Goal: Go to known website: Access a specific website the user already knows

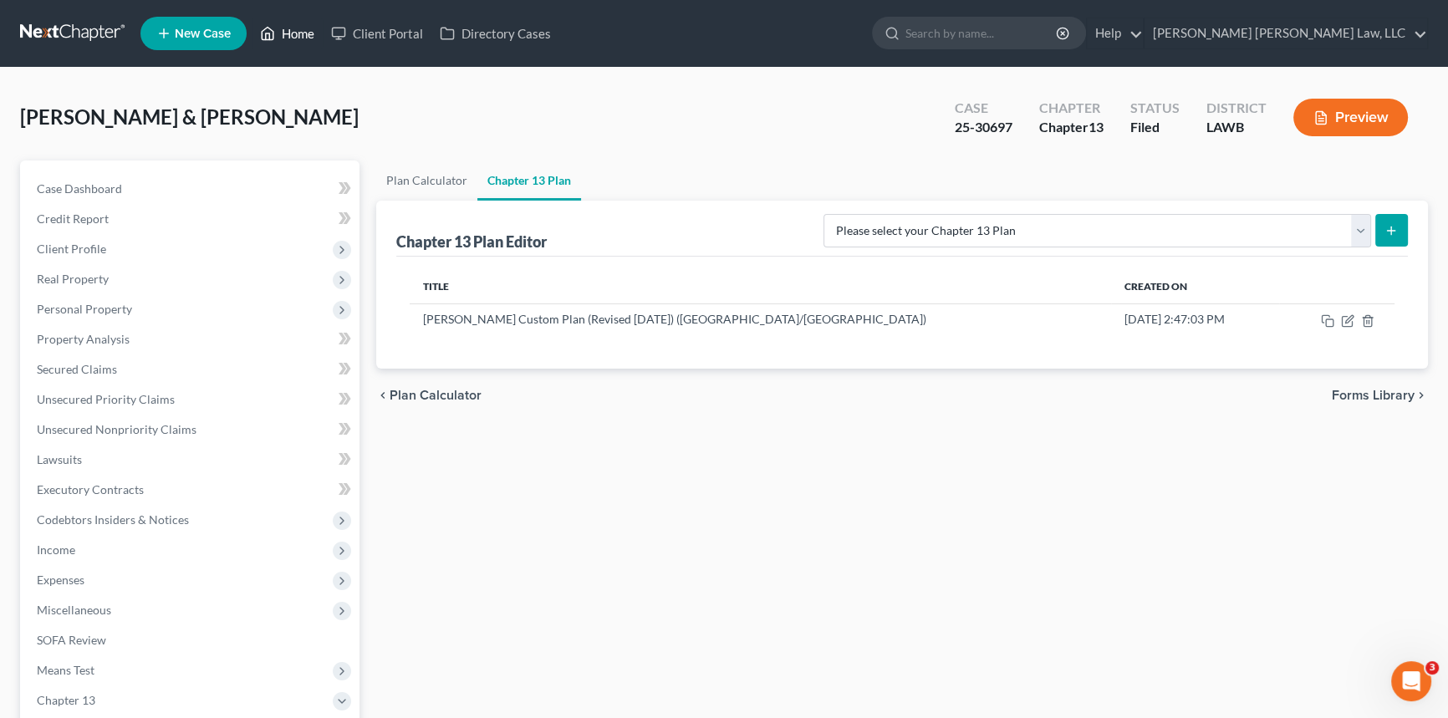
click at [288, 33] on link "Home" at bounding box center [287, 33] width 71 height 30
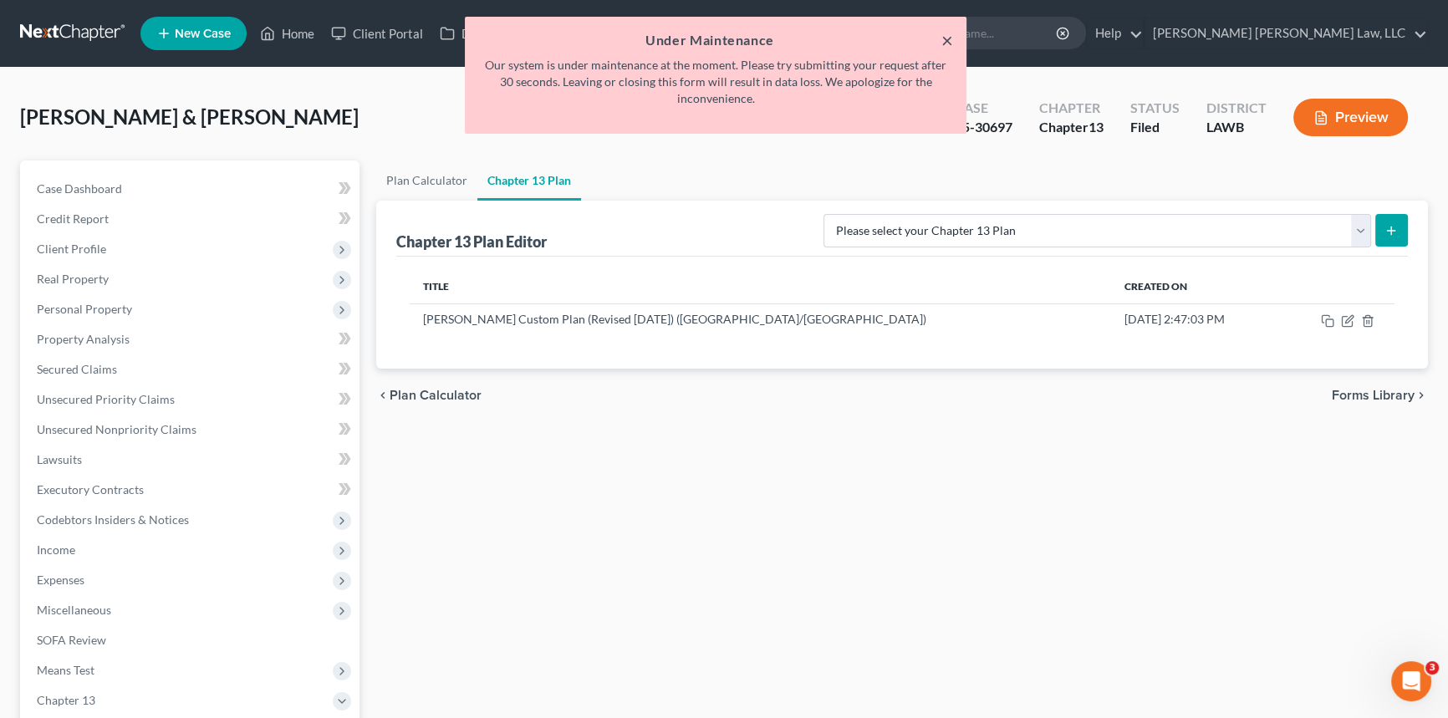
click at [951, 40] on button "×" at bounding box center [947, 40] width 12 height 20
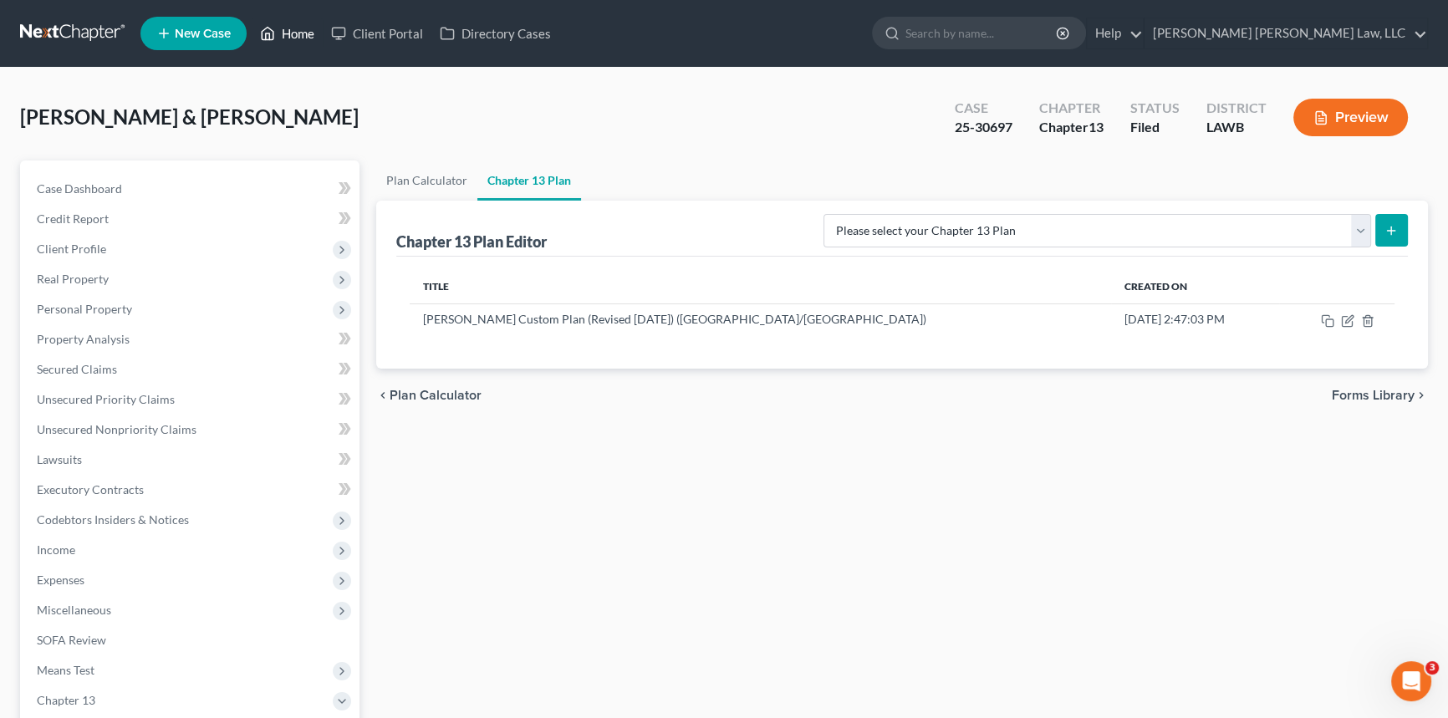
click at [291, 34] on link "Home" at bounding box center [287, 33] width 71 height 30
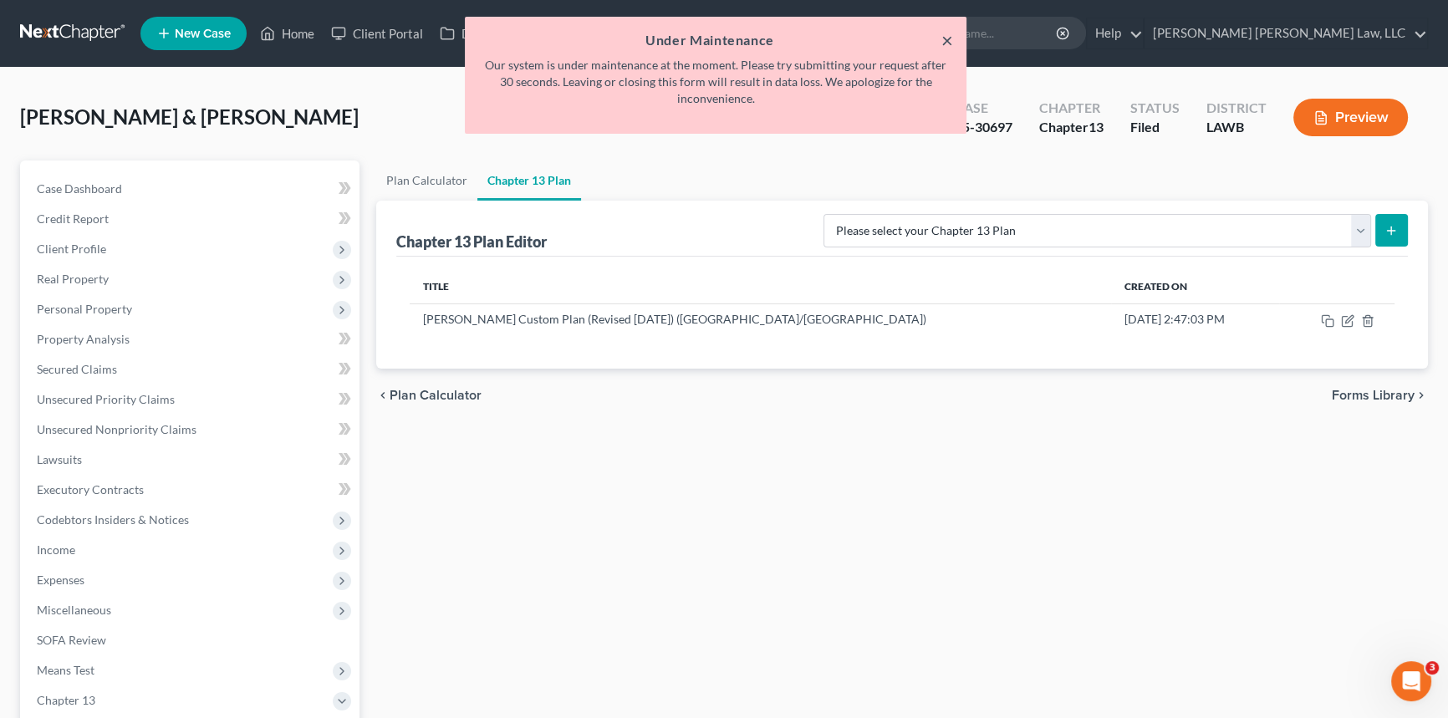
click at [946, 41] on button "×" at bounding box center [947, 40] width 12 height 20
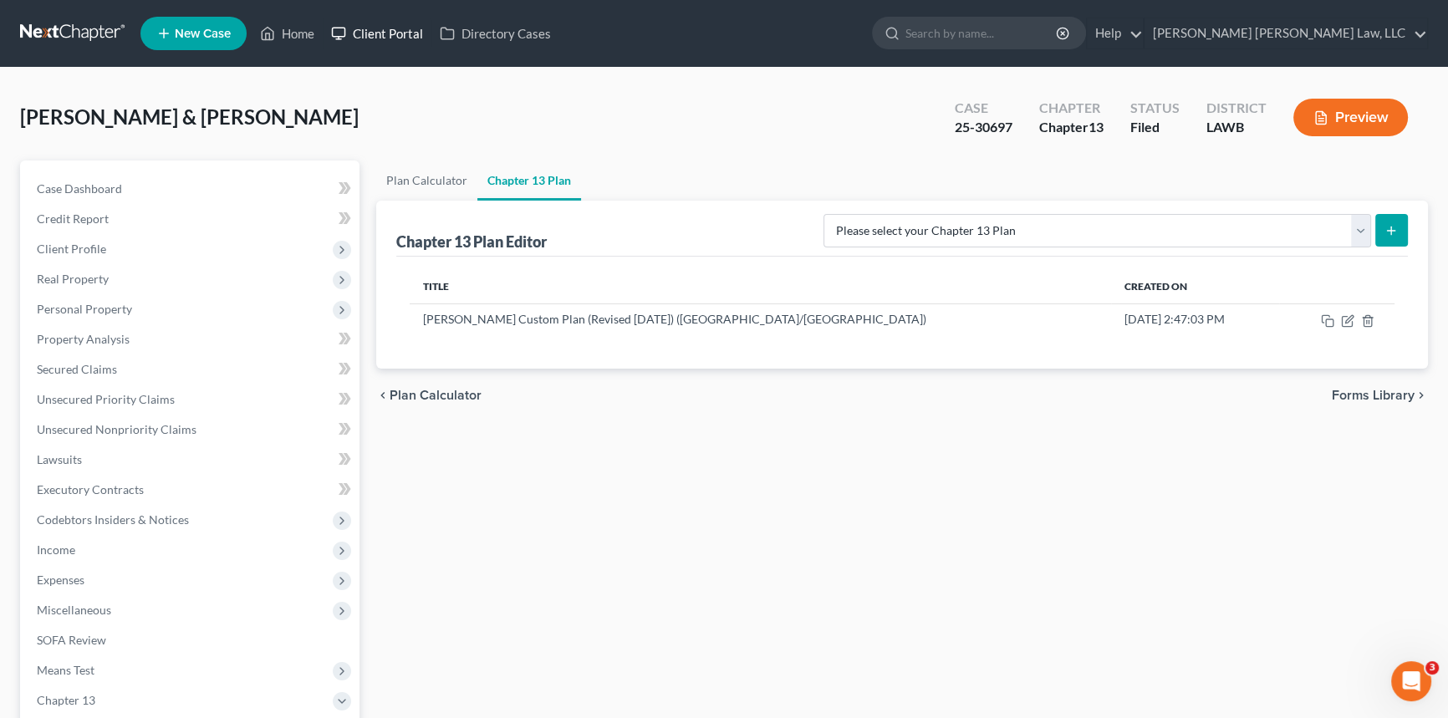
click at [400, 41] on link "Client Portal" at bounding box center [377, 33] width 109 height 30
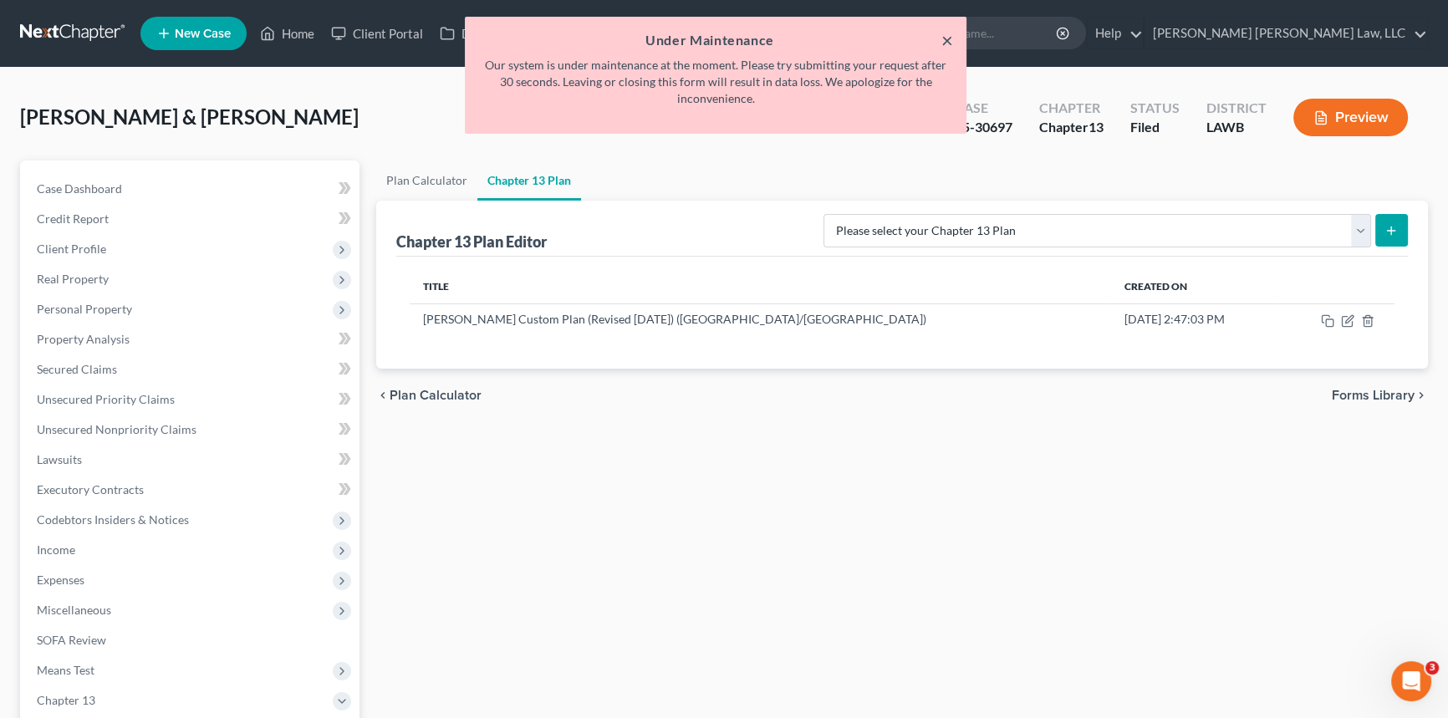
click at [952, 41] on button "×" at bounding box center [947, 40] width 12 height 20
